Goal: Task Accomplishment & Management: Manage account settings

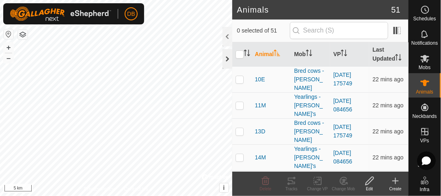
click at [229, 60] on div at bounding box center [228, 59] width 10 height 20
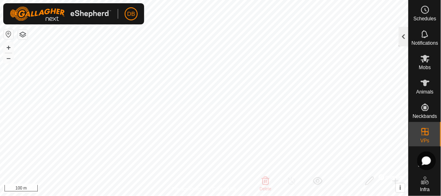
click at [402, 39] on div at bounding box center [404, 37] width 10 height 20
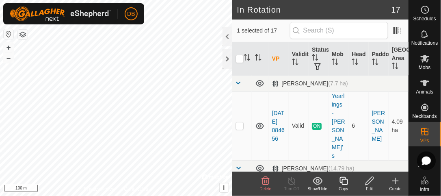
click at [372, 180] on icon at bounding box center [370, 181] width 10 height 10
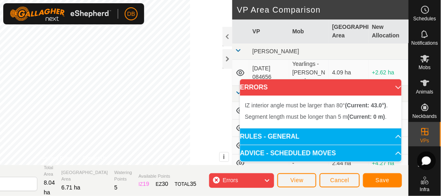
click at [131, 146] on div "IZ interior angle must be larger than 80° (Current: 43.0°) . Segment length mus…" at bounding box center [74, 82] width 315 height 165
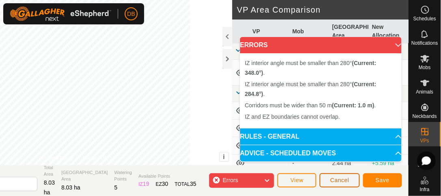
click at [336, 184] on button "Cancel" at bounding box center [340, 180] width 40 height 14
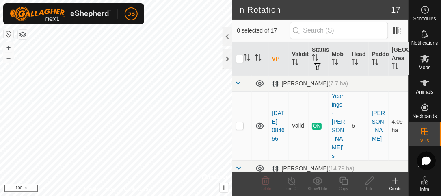
checkbox input "true"
click at [372, 180] on icon at bounding box center [370, 181] width 8 height 8
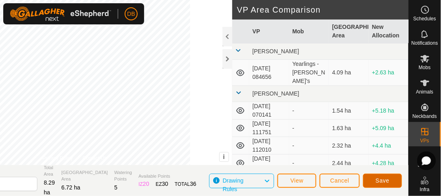
click at [383, 182] on span "Save" at bounding box center [383, 180] width 14 height 7
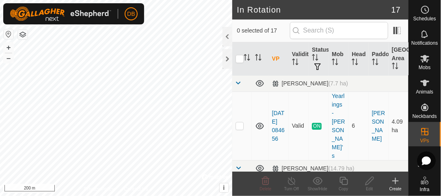
checkbox input "true"
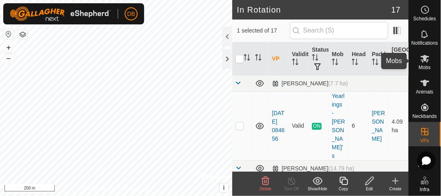
click at [424, 61] on icon at bounding box center [425, 59] width 9 height 8
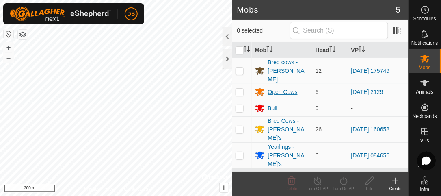
click at [277, 88] on div "Open Cows" at bounding box center [283, 92] width 30 height 9
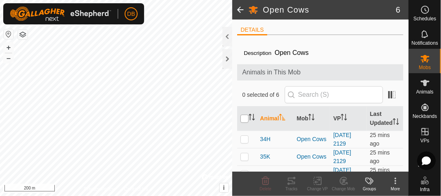
click at [242, 120] on input "checkbox" at bounding box center [245, 119] width 8 height 8
checkbox input "true"
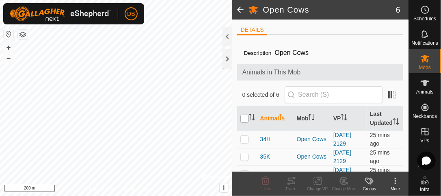
checkbox input "true"
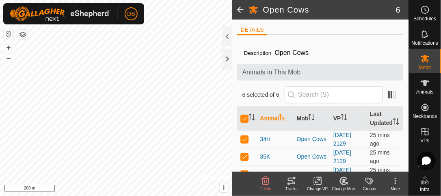
click at [320, 183] on icon at bounding box center [318, 181] width 10 height 10
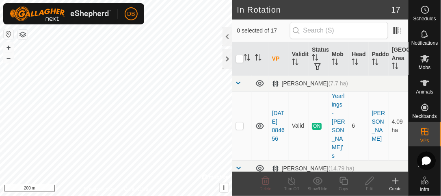
checkbox input "true"
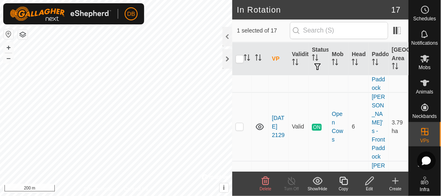
scroll to position [466, 0]
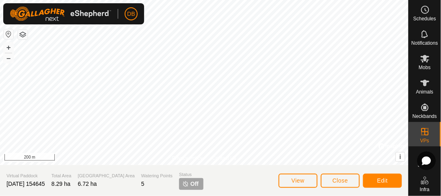
click at [191, 183] on span "Off" at bounding box center [195, 184] width 8 height 9
click at [334, 178] on span "Close" at bounding box center [340, 180] width 15 height 7
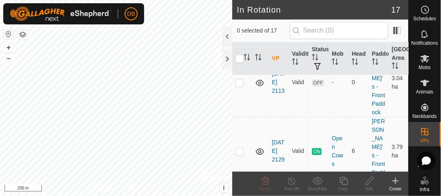
scroll to position [457, 0]
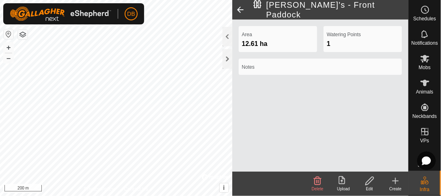
click at [240, 9] on span at bounding box center [241, 10] width 16 height 20
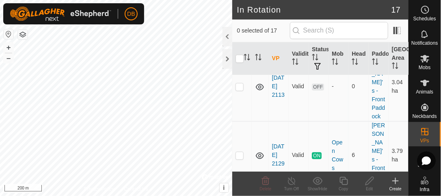
scroll to position [443, 0]
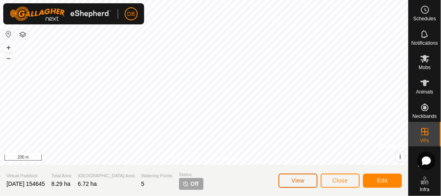
click at [299, 183] on span "View" at bounding box center [298, 180] width 13 height 7
click at [424, 64] on es-mob-svg-icon at bounding box center [425, 58] width 15 height 13
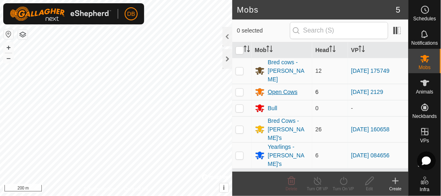
click at [283, 88] on div "Open Cows" at bounding box center [283, 92] width 30 height 9
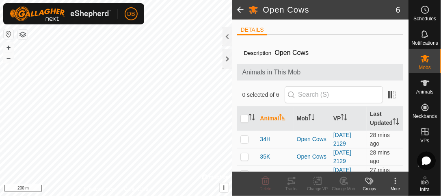
click at [237, 11] on span at bounding box center [241, 10] width 16 height 20
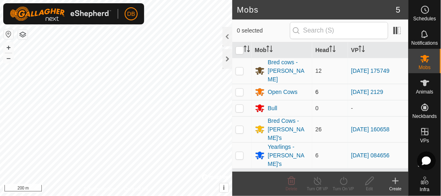
click at [239, 89] on p-checkbox at bounding box center [240, 92] width 8 height 7
checkbox input "true"
click at [343, 183] on icon at bounding box center [344, 181] width 10 height 10
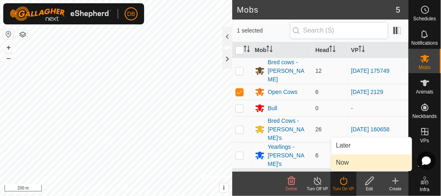
click at [339, 165] on link "Now" at bounding box center [372, 162] width 80 height 16
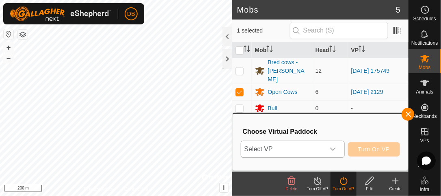
click at [337, 148] on icon "dropdown trigger" at bounding box center [333, 149] width 7 height 7
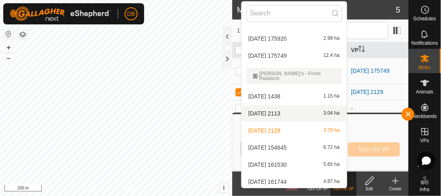
scroll to position [124, 0]
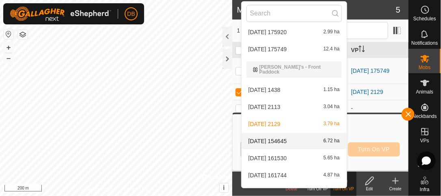
click at [278, 135] on li "[DATE] 154645 6.72 ha" at bounding box center [294, 141] width 105 height 16
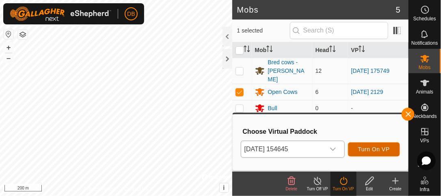
click at [367, 148] on span "Turn On VP" at bounding box center [375, 149] width 32 height 7
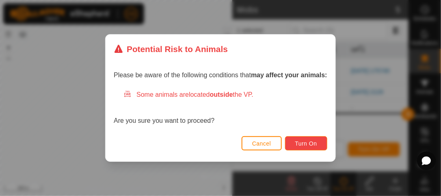
click at [296, 141] on span "Turn On" at bounding box center [307, 143] width 22 height 7
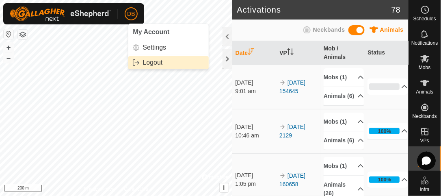
click at [154, 63] on link "Logout" at bounding box center [168, 62] width 80 height 13
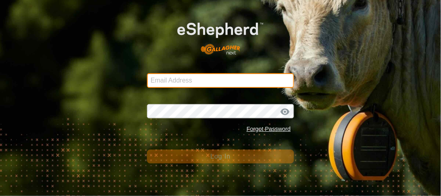
type input "[EMAIL_ADDRESS][DOMAIN_NAME]"
